Goal: Information Seeking & Learning: Learn about a topic

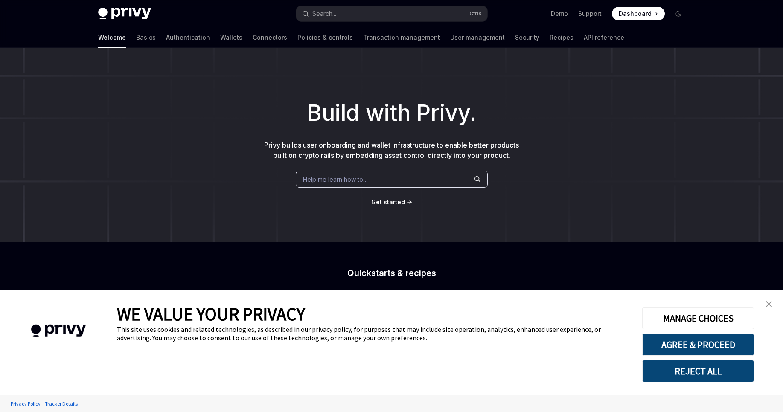
type textarea "*"
click at [721, 344] on button "AGREE & PROCEED" at bounding box center [699, 345] width 112 height 22
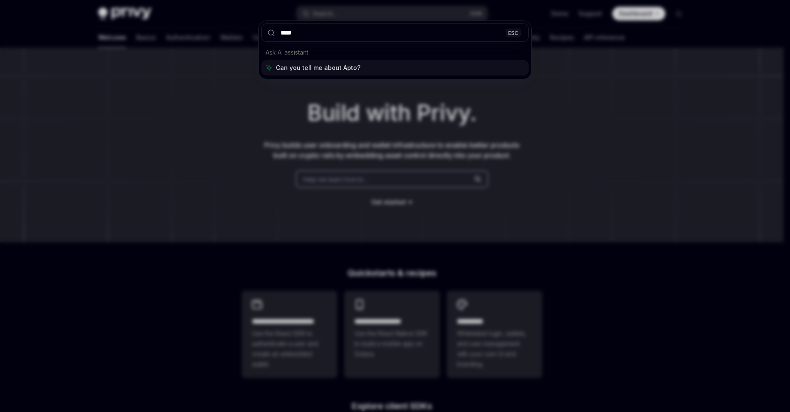
type input "*****"
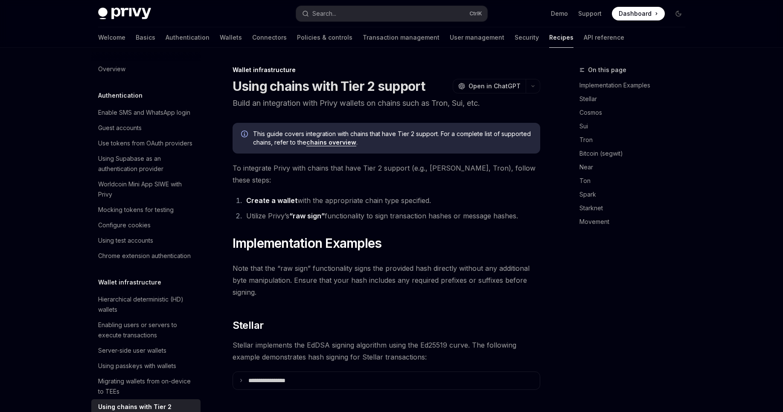
type textarea "*"
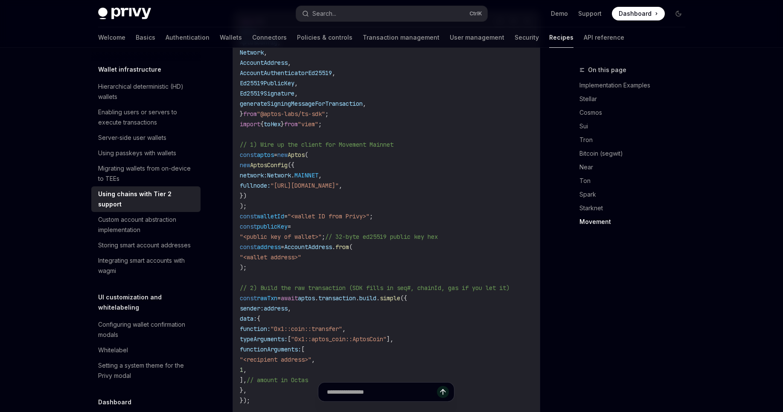
scroll to position [1454, 0]
click at [318, 211] on span ""<wallet ID from Privy>"" at bounding box center [329, 215] width 82 height 8
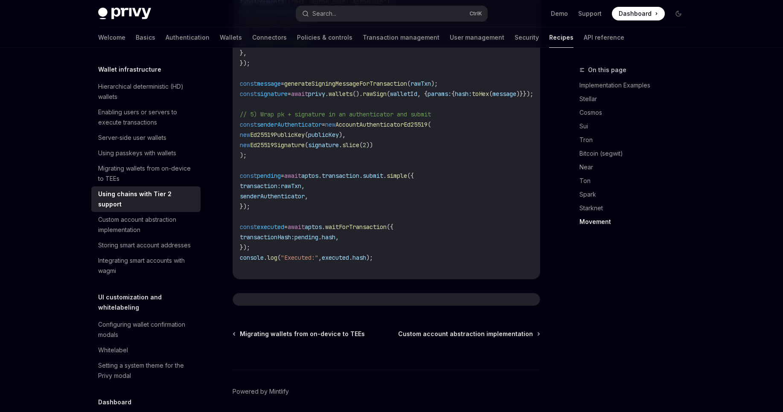
scroll to position [1793, 0]
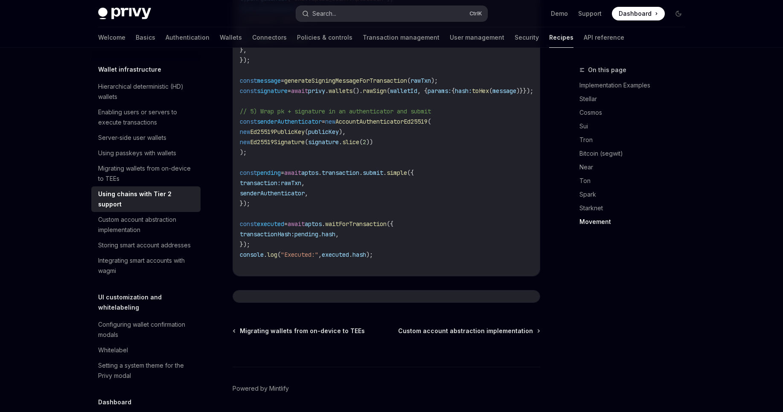
click at [360, 17] on button "Search... Ctrl K" at bounding box center [391, 13] width 191 height 15
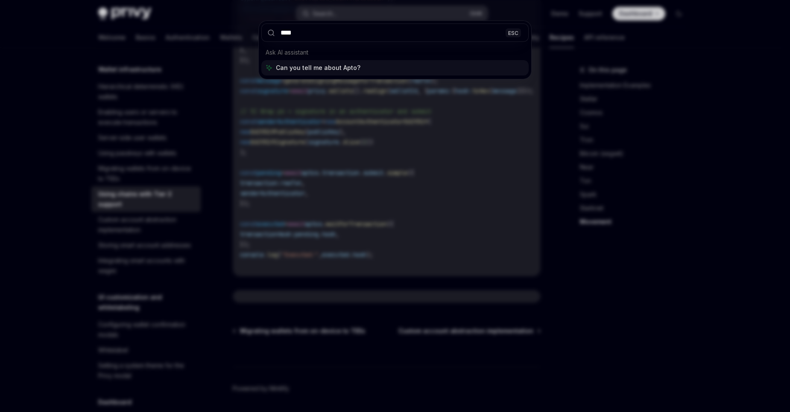
type input "*****"
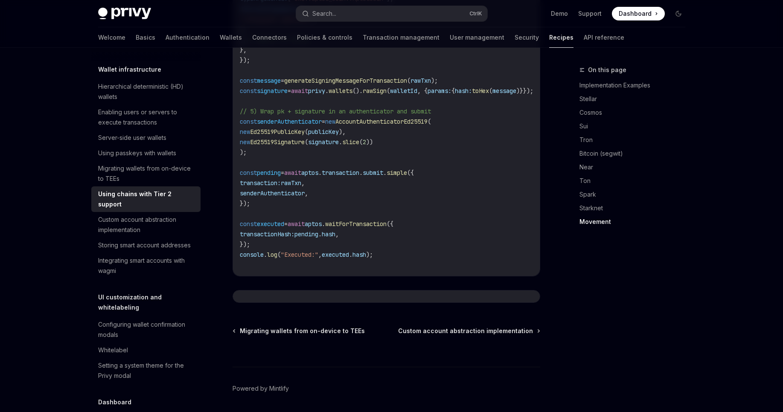
type textarea "*"
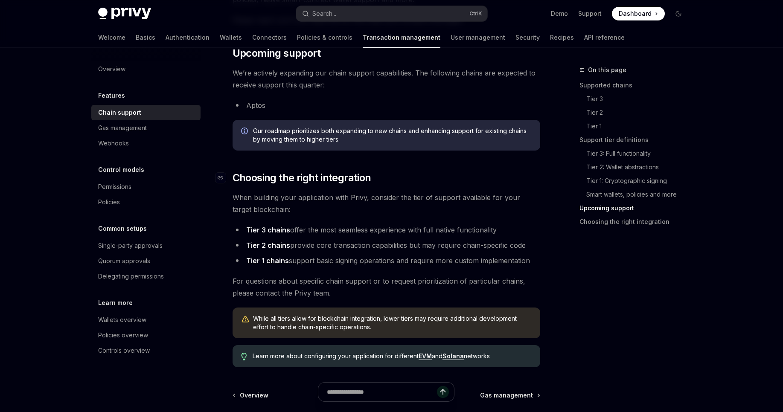
scroll to position [957, 0]
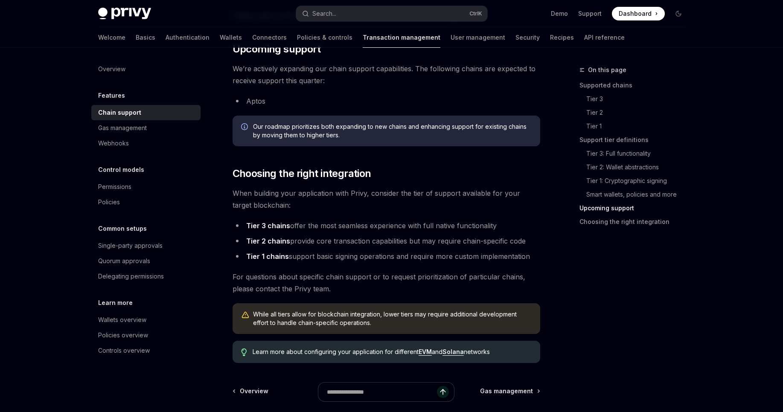
click at [393, 242] on li "Tier 2 chains provide core transaction capabilities but may require chain-speci…" at bounding box center [387, 241] width 308 height 12
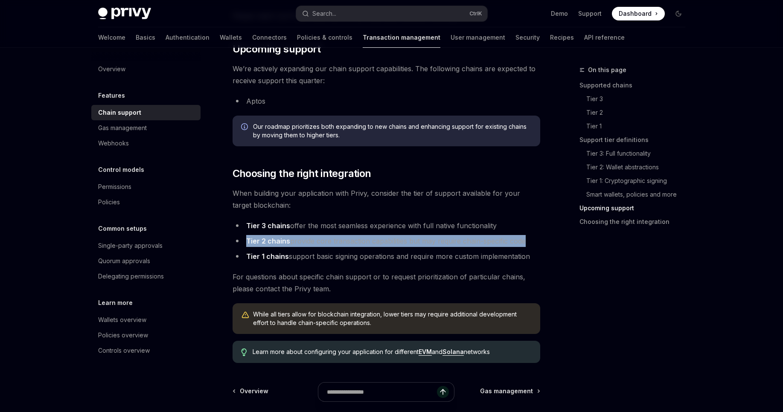
click at [393, 242] on li "Tier 2 chains provide core transaction capabilities but may require chain-speci…" at bounding box center [387, 241] width 308 height 12
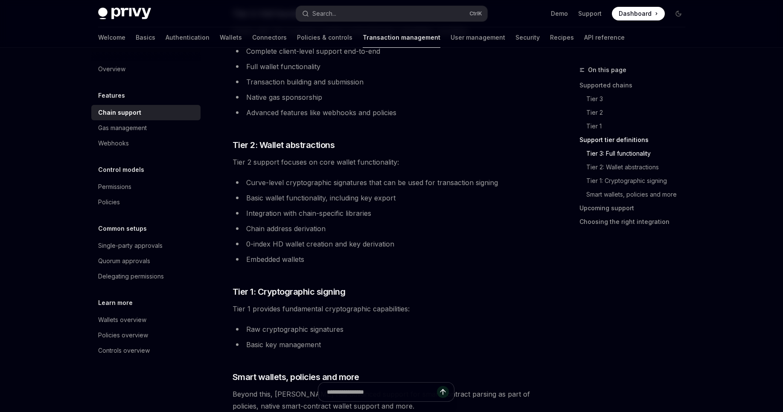
scroll to position [552, 0]
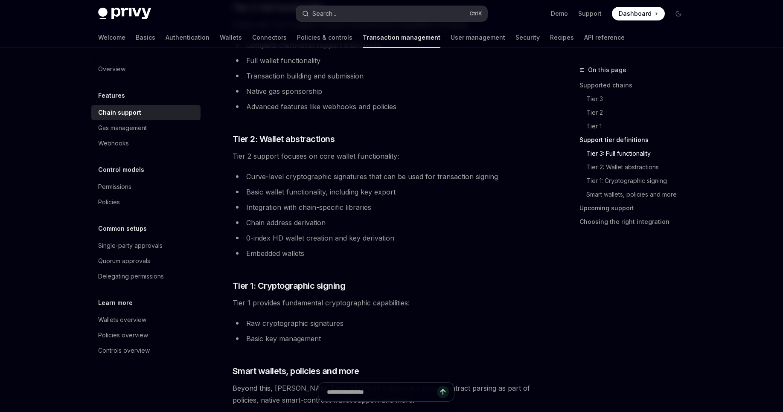
click at [324, 12] on div "Search..." at bounding box center [325, 14] width 24 height 10
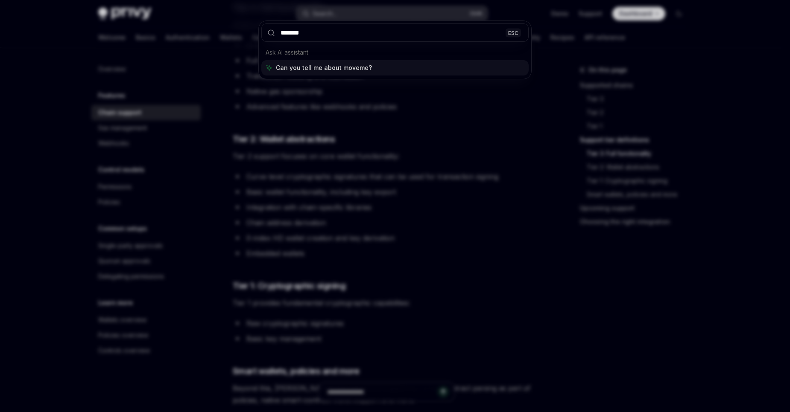
type input "********"
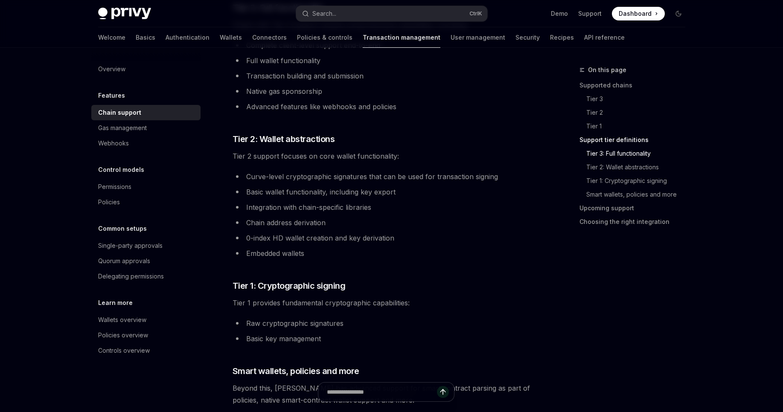
type textarea "*"
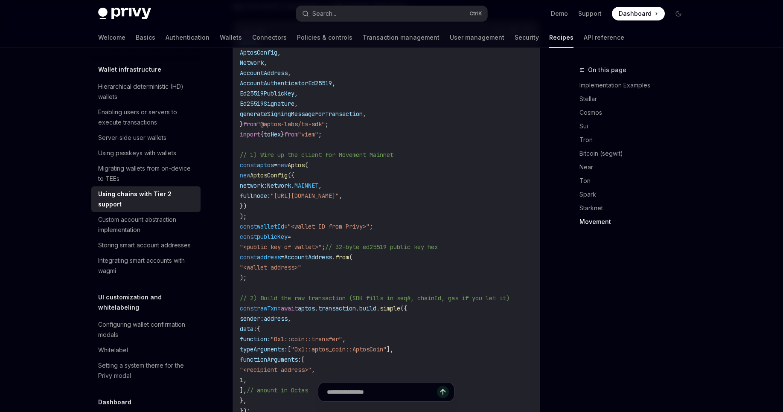
scroll to position [1447, 0]
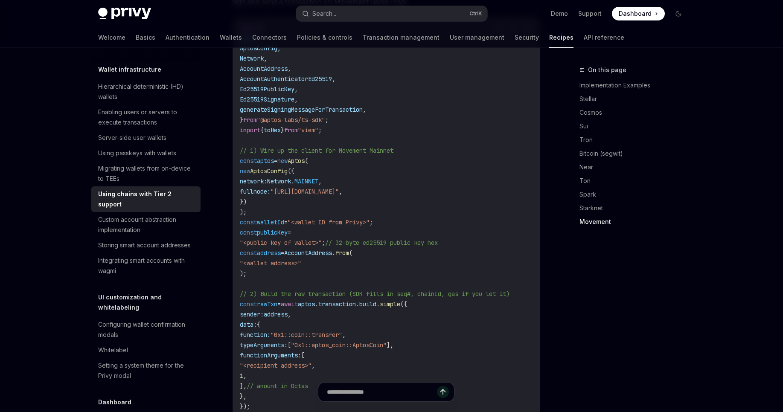
click at [284, 219] on span "walletId" at bounding box center [270, 223] width 27 height 8
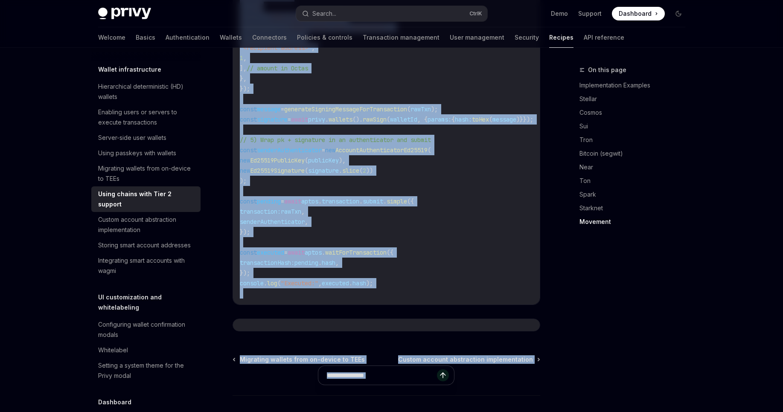
scroll to position [1813, 0]
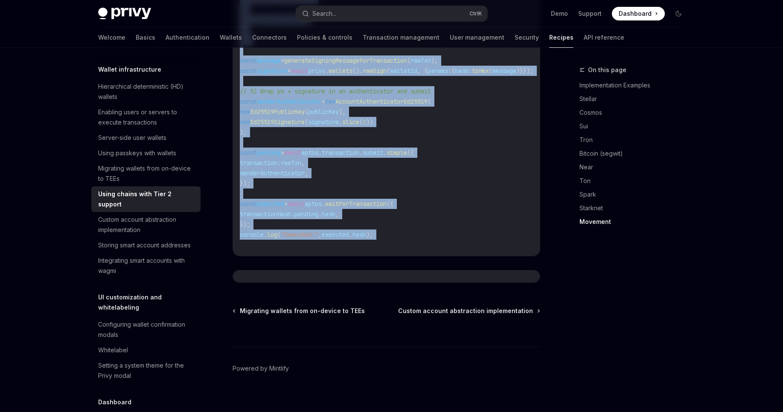
drag, startPoint x: 235, startPoint y: 129, endPoint x: 345, endPoint y: 232, distance: 151.3
copy div "Movement Movement is a Move VM chain with similar dev tools to Aptos. Below is …"
click at [359, 200] on span "waitForTransaction" at bounding box center [355, 204] width 61 height 8
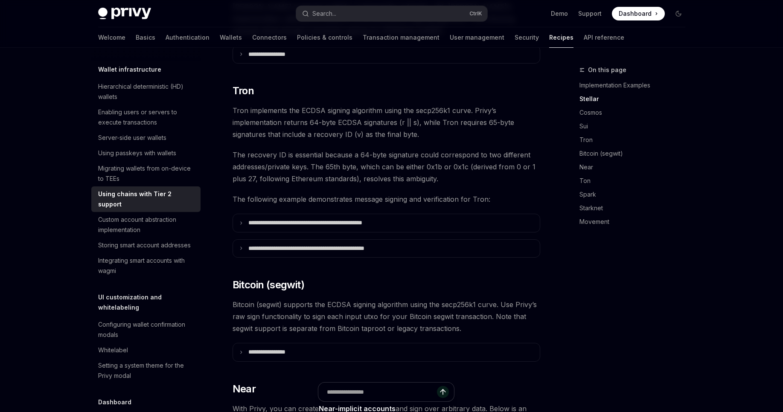
scroll to position [180, 0]
